Goal: Navigation & Orientation: Go to known website

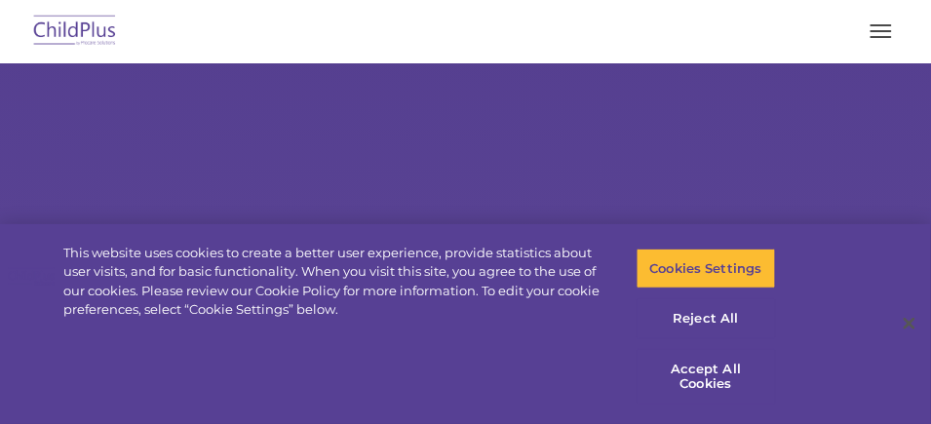
select select "MEDIUM"
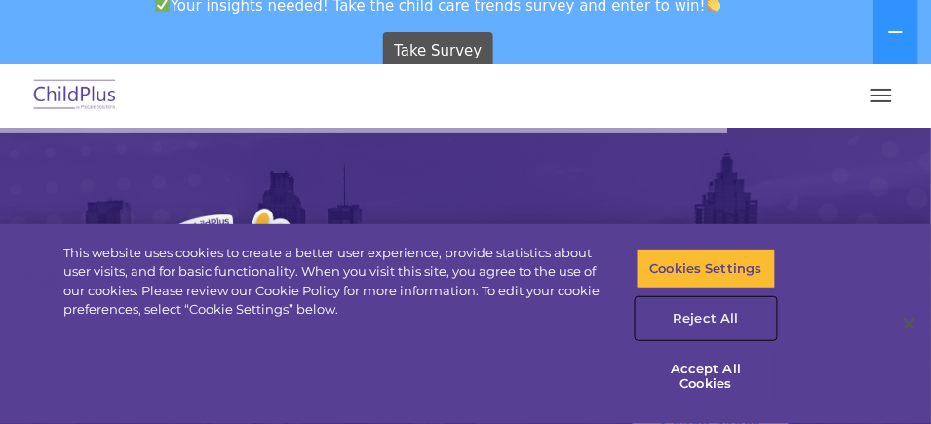
click at [728, 319] on button "Reject All" at bounding box center [706, 318] width 139 height 41
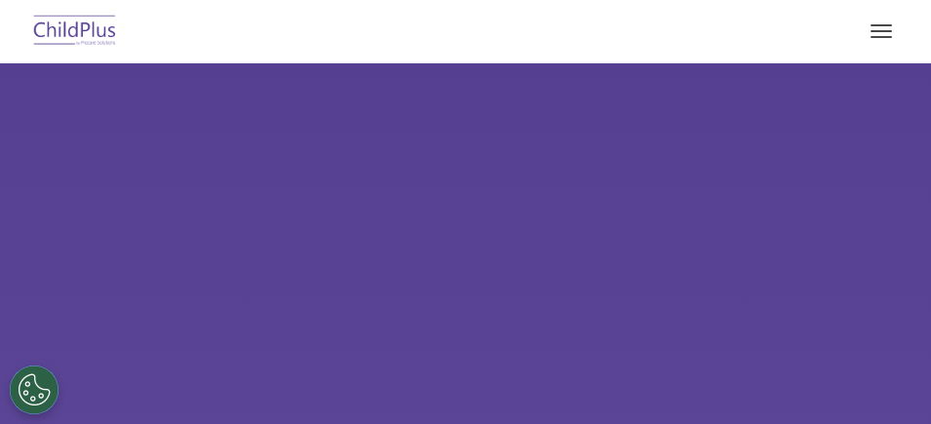
type input ""
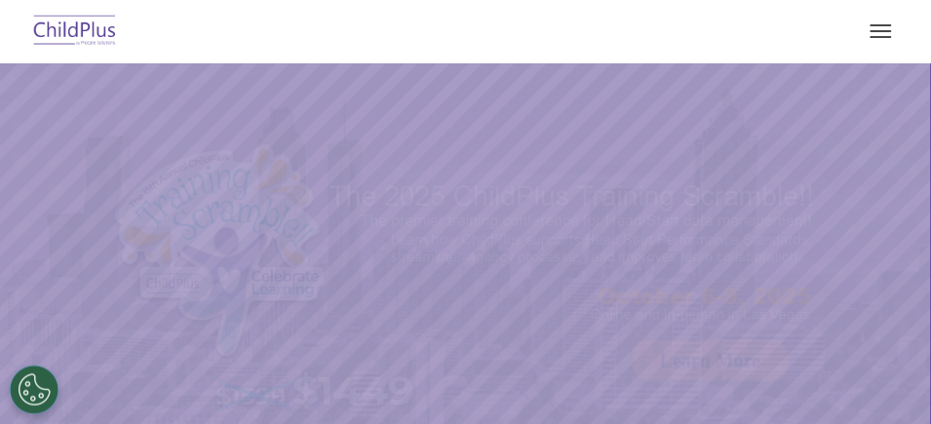
select select "MEDIUM"
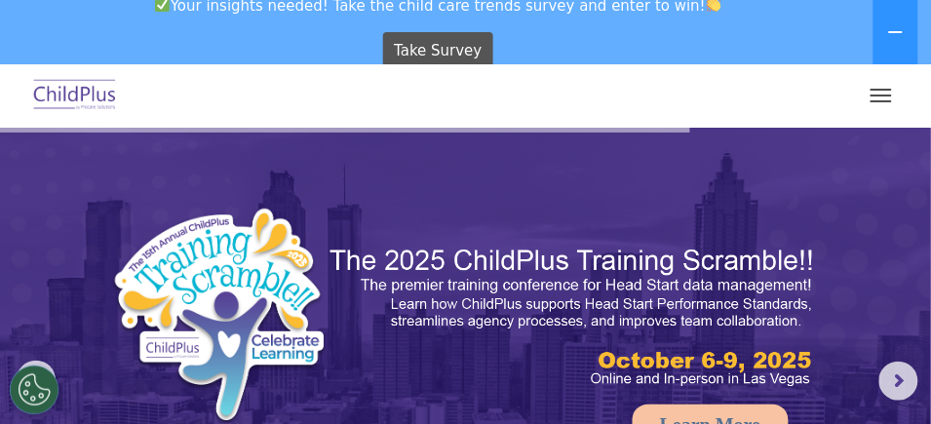
scroll to position [487, 0]
